Goal: Task Accomplishment & Management: Use online tool/utility

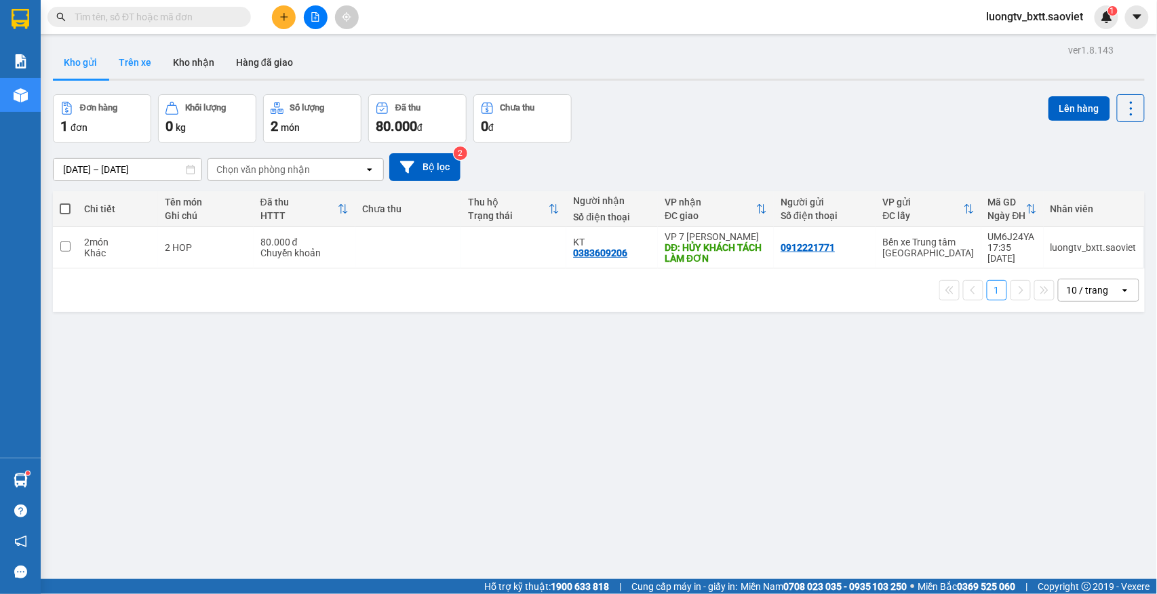
click at [120, 60] on button "Trên xe" at bounding box center [135, 62] width 54 height 33
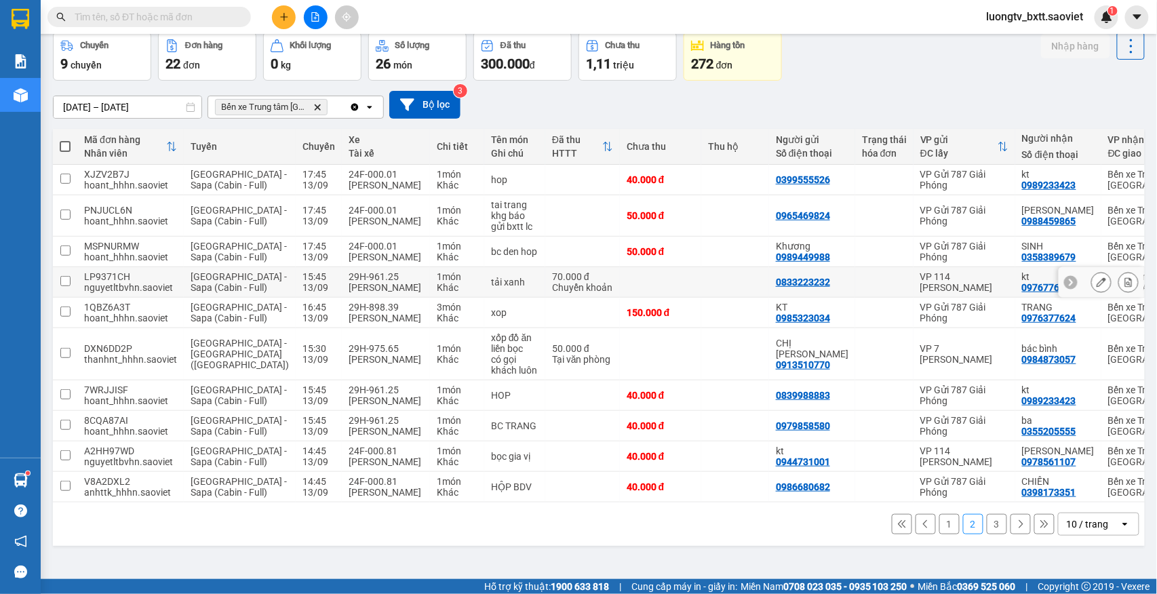
scroll to position [137, 0]
click at [701, 328] on td at bounding box center [735, 354] width 68 height 52
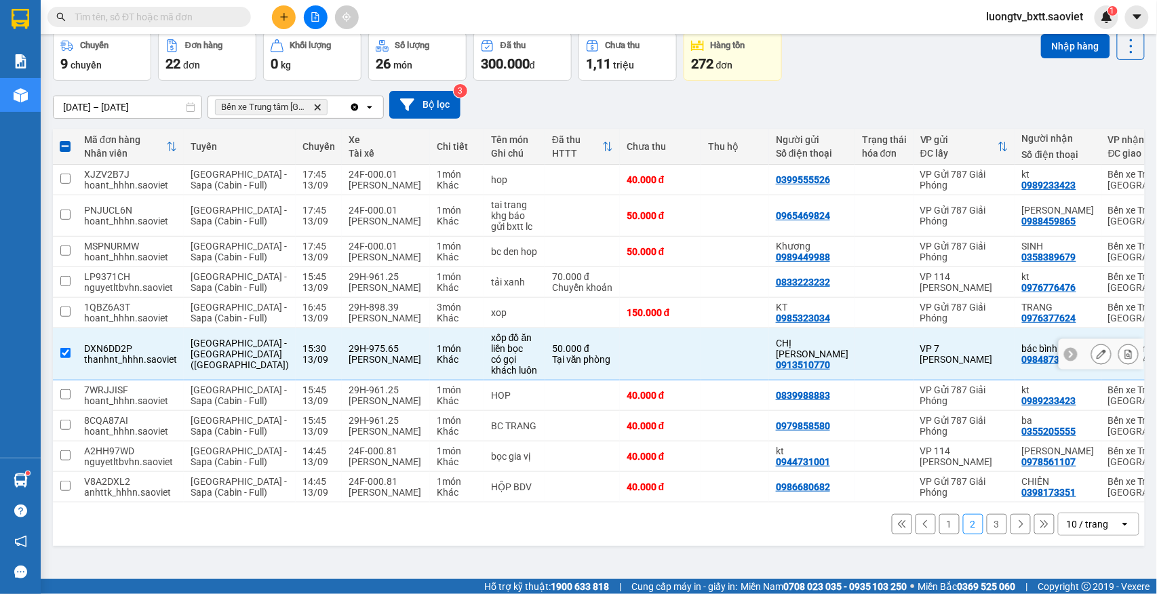
scroll to position [0, 0]
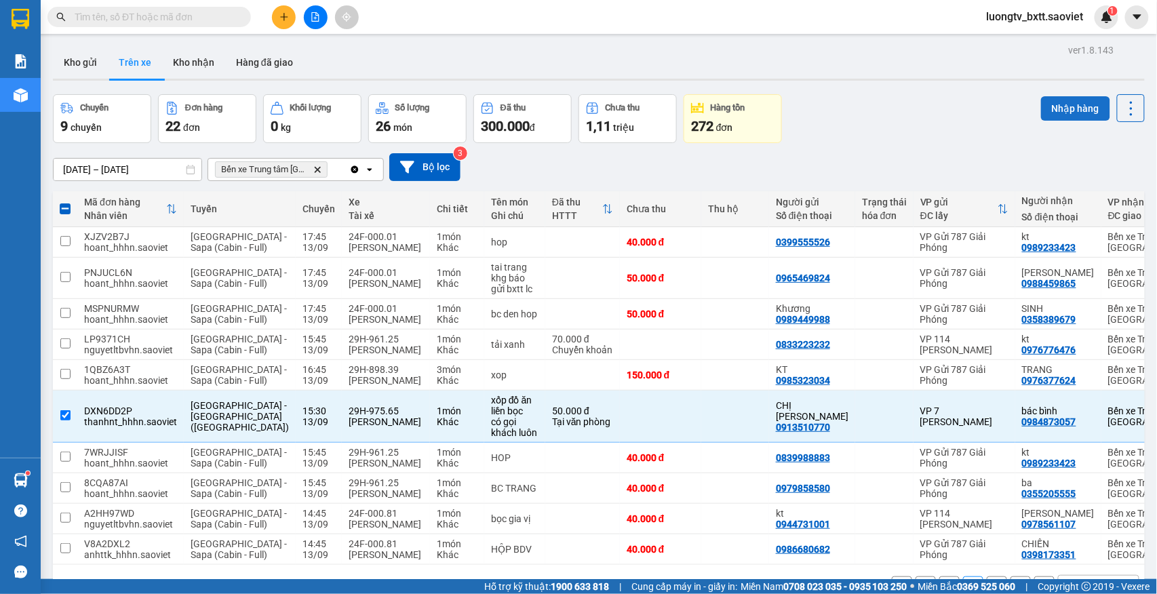
click at [1070, 111] on button "Nhập hàng" at bounding box center [1075, 108] width 69 height 24
checkbox input "false"
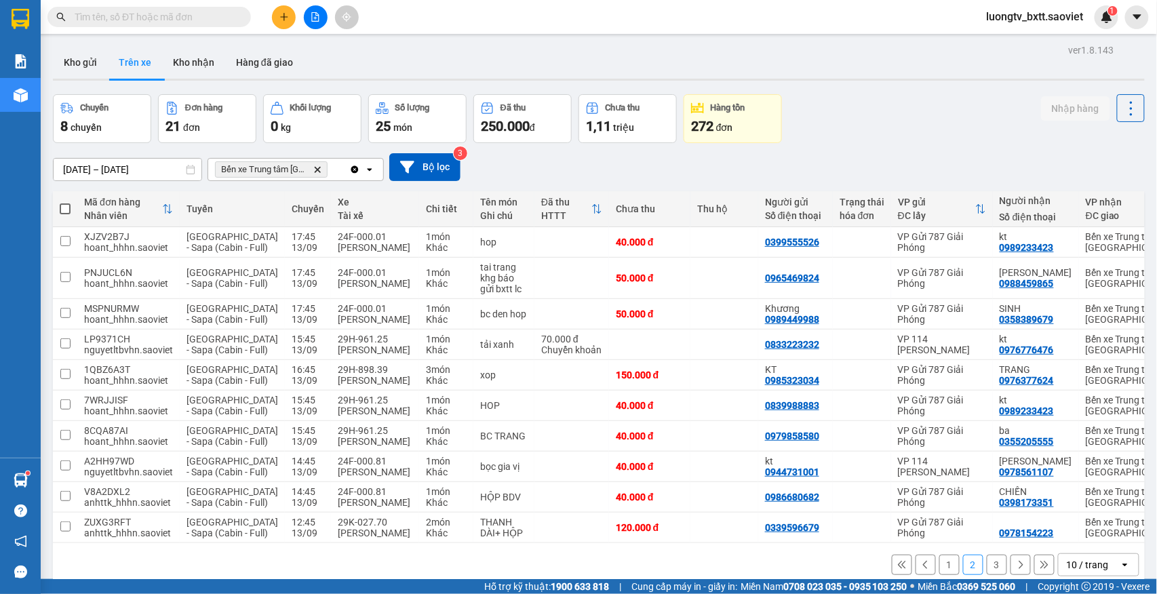
drag, startPoint x: 1070, startPoint y: 111, endPoint x: 828, endPoint y: 147, distance: 244.7
click at [828, 147] on div "[DATE] – [DATE] Press the down arrow key to interact with the calendar and sele…" at bounding box center [598, 167] width 1091 height 48
click at [198, 56] on button "Kho nhận" at bounding box center [193, 62] width 63 height 33
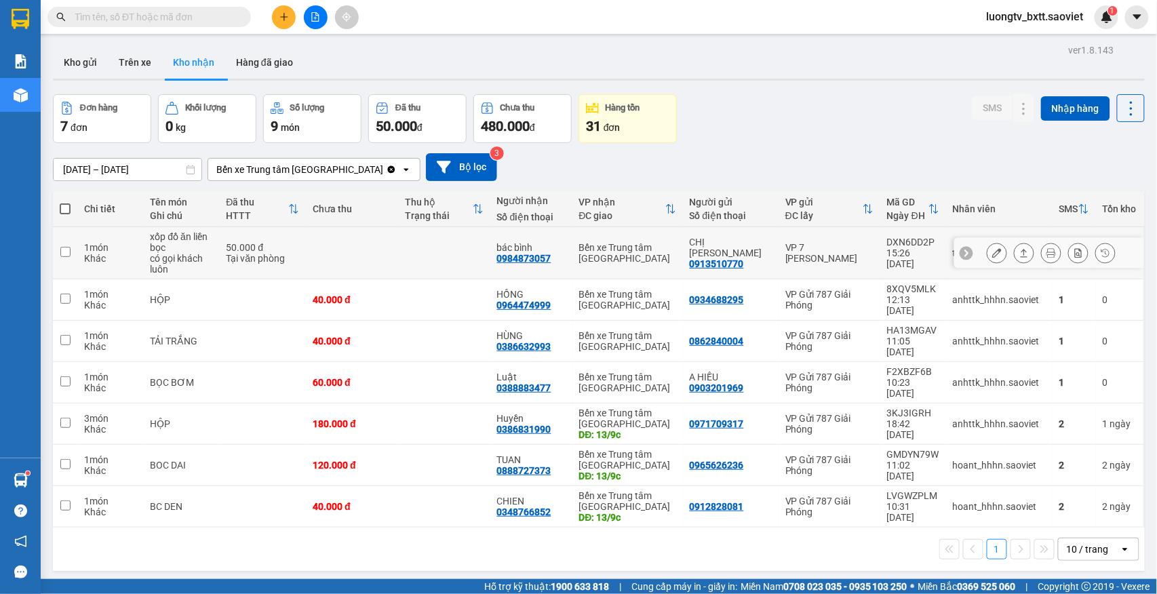
click at [420, 243] on td at bounding box center [444, 253] width 92 height 52
checkbox input "true"
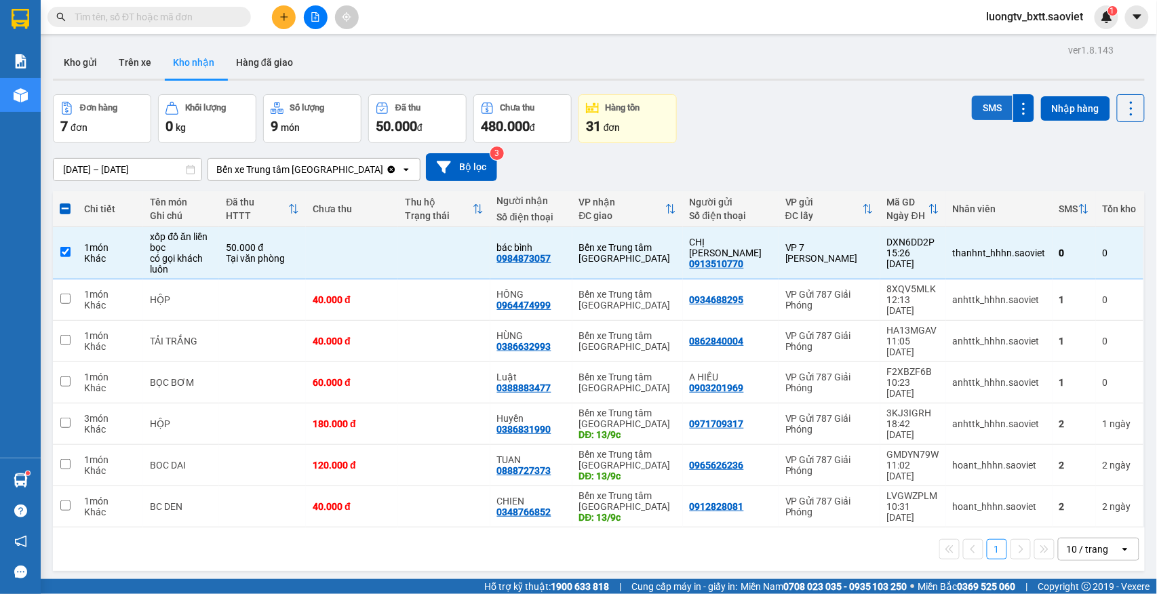
click at [975, 114] on button "SMS" at bounding box center [991, 108] width 41 height 24
